Goal: Task Accomplishment & Management: Use online tool/utility

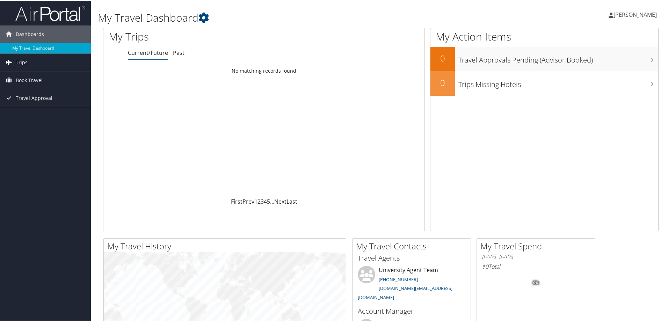
click at [23, 63] on span "Trips" at bounding box center [22, 61] width 12 height 17
click at [49, 77] on link "Current/Future Trips" at bounding box center [45, 76] width 91 height 10
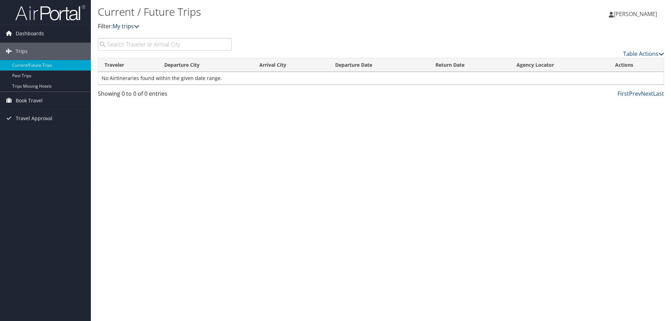
click at [138, 24] on icon at bounding box center [137, 26] width 6 height 6
click at [148, 45] on input "search" at bounding box center [165, 44] width 134 height 13
type input "[PERSON_NAME]"
click at [22, 116] on span "Travel Approval" at bounding box center [34, 118] width 37 height 17
click at [36, 145] on link "Approved Trips" at bounding box center [45, 143] width 91 height 10
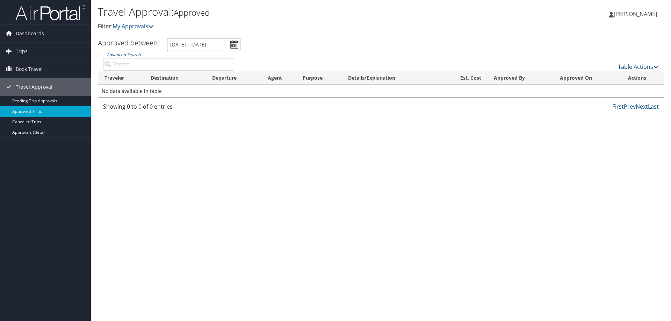
click at [235, 46] on input "8/2/2025 - 9/2/2025" at bounding box center [203, 44] width 73 height 13
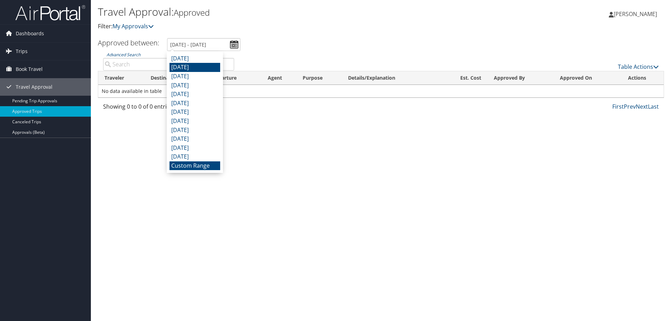
click at [202, 66] on li "July 2025" at bounding box center [195, 67] width 51 height 9
type input "7/1/2025 - 7/31/2025"
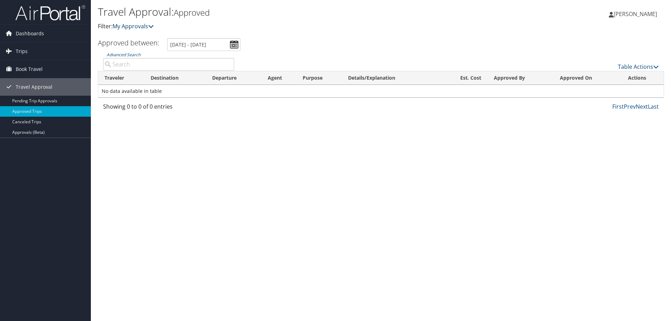
click at [152, 28] on icon at bounding box center [151, 26] width 6 height 6
click at [152, 26] on icon at bounding box center [151, 26] width 6 height 6
click at [138, 52] on link "Advanced Search" at bounding box center [124, 55] width 34 height 6
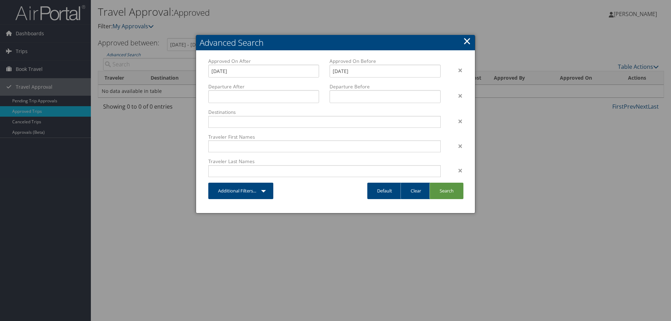
click at [26, 52] on div at bounding box center [335, 160] width 671 height 321
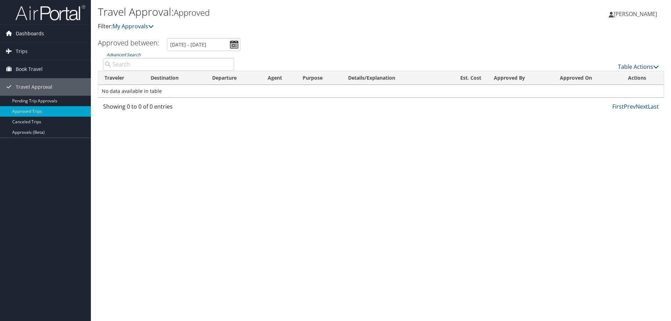
click at [24, 34] on span "Dashboards" at bounding box center [30, 33] width 28 height 17
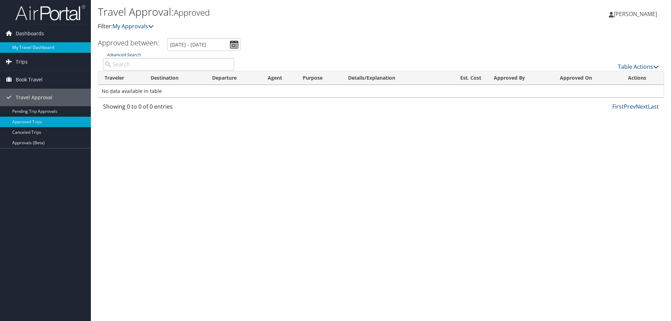
click at [32, 48] on link "My Travel Dashboard" at bounding box center [45, 47] width 91 height 10
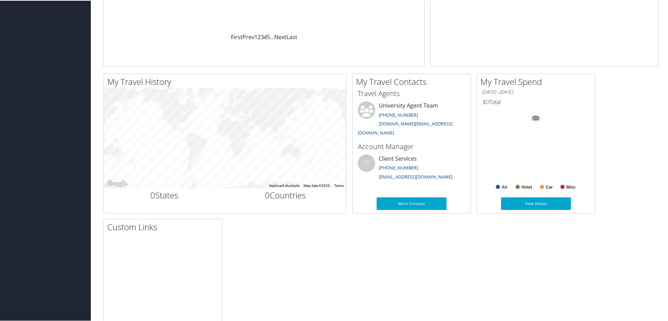
scroll to position [4, 0]
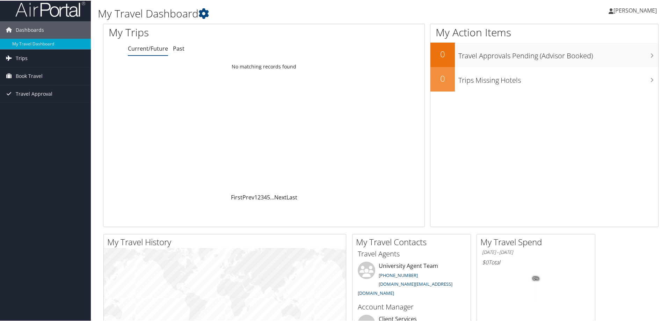
click at [16, 57] on span "Trips" at bounding box center [22, 57] width 12 height 17
click at [42, 72] on link "Current/Future Trips" at bounding box center [45, 71] width 91 height 10
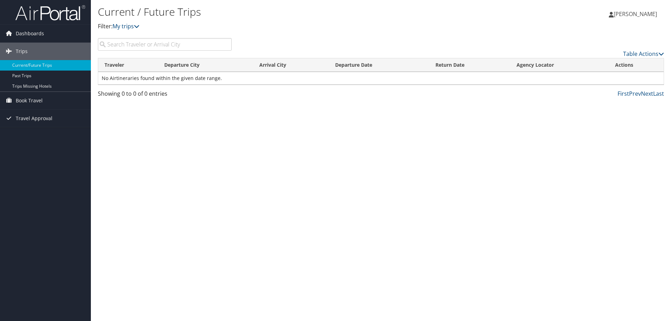
click at [648, 13] on span "[PERSON_NAME]" at bounding box center [635, 14] width 43 height 8
click at [124, 46] on input "search" at bounding box center [165, 44] width 134 height 13
click at [32, 120] on span "Travel Approval" at bounding box center [34, 118] width 37 height 17
click at [38, 164] on link "Approvals (Beta)" at bounding box center [45, 164] width 91 height 10
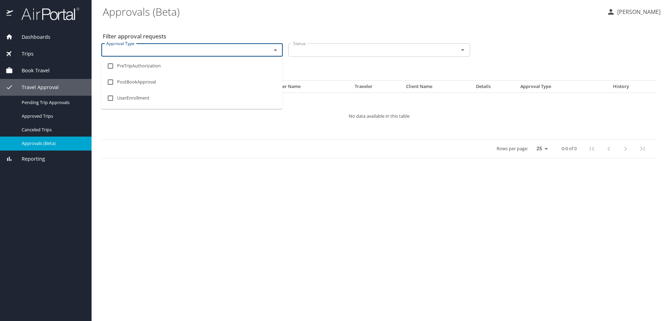
click at [200, 48] on input "Approval Type" at bounding box center [181, 49] width 157 height 9
click at [26, 54] on span "Trips" at bounding box center [23, 54] width 21 height 8
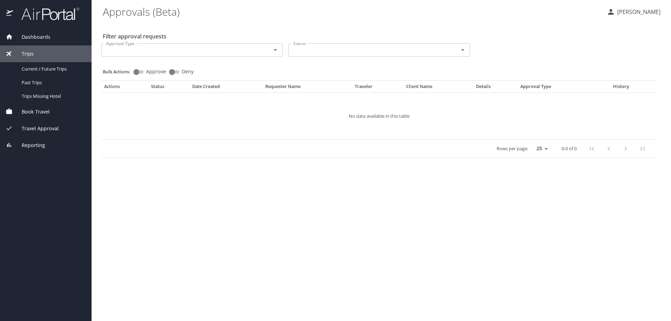
click at [36, 110] on span "Book Travel" at bounding box center [31, 112] width 37 height 8
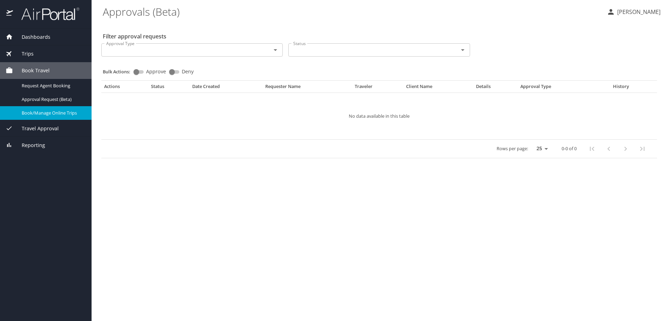
click at [72, 114] on span "Book/Manage Online Trips" at bounding box center [53, 113] width 62 height 7
